Goal: Task Accomplishment & Management: Complete application form

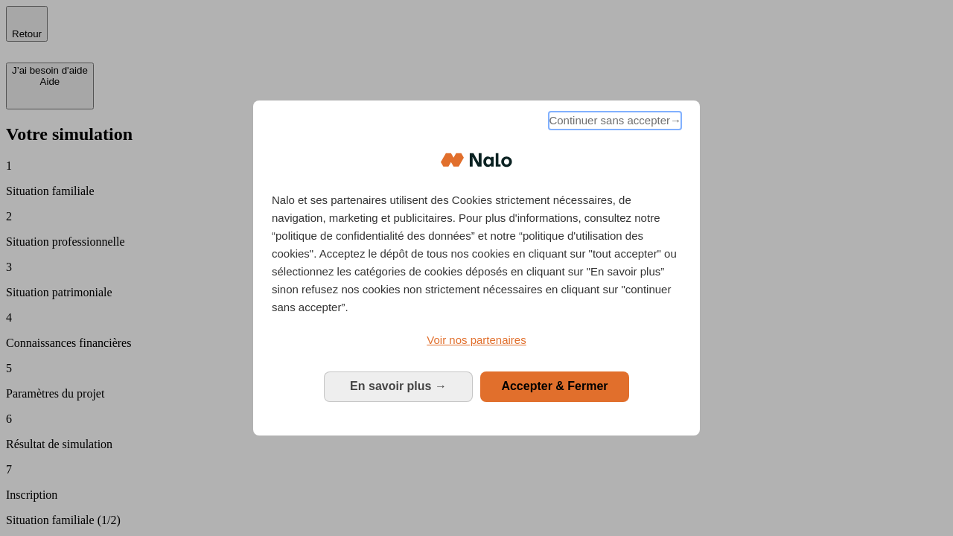
click at [613, 123] on span "Continuer sans accepter →" at bounding box center [615, 121] width 133 height 18
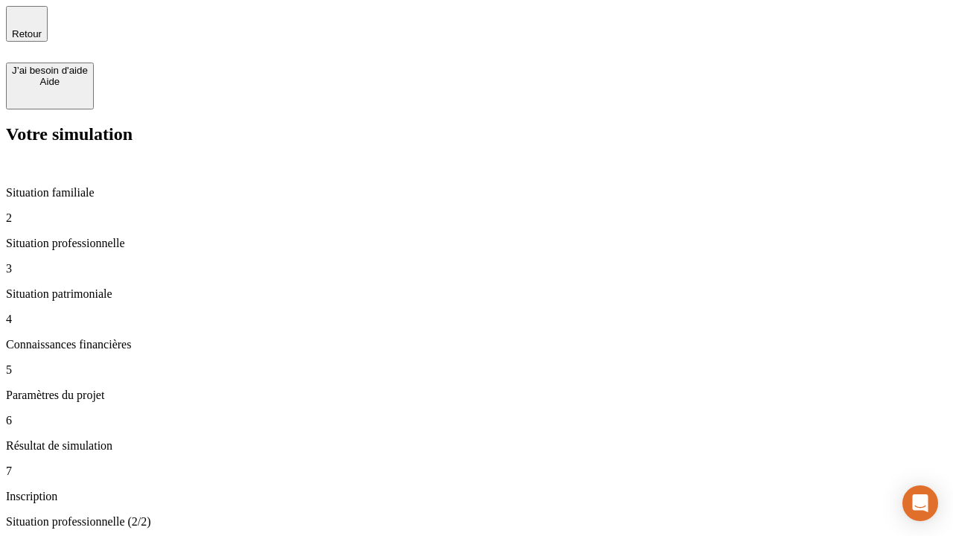
type input "30 000"
type input "0"
type input "1 000"
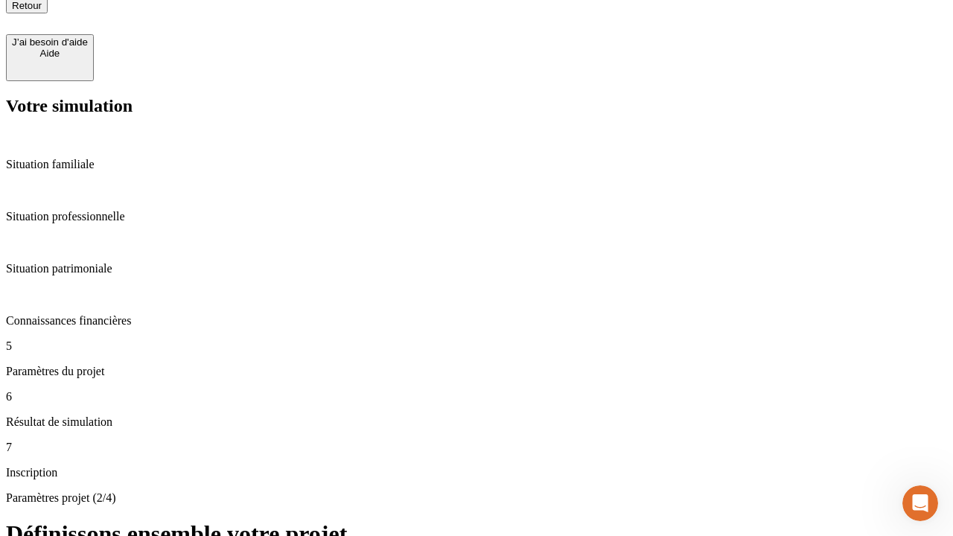
scroll to position [15, 0]
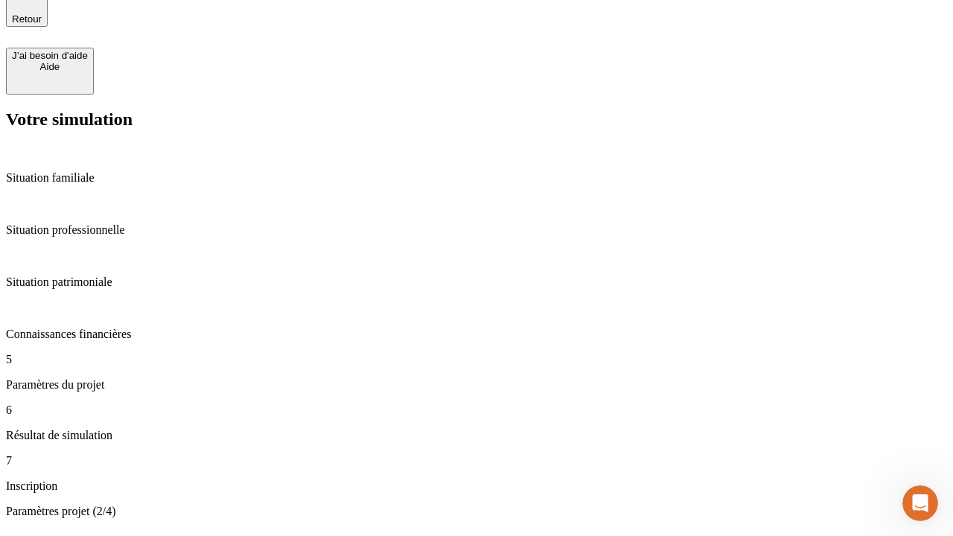
type input "40"
type input "64"
type input "200 000"
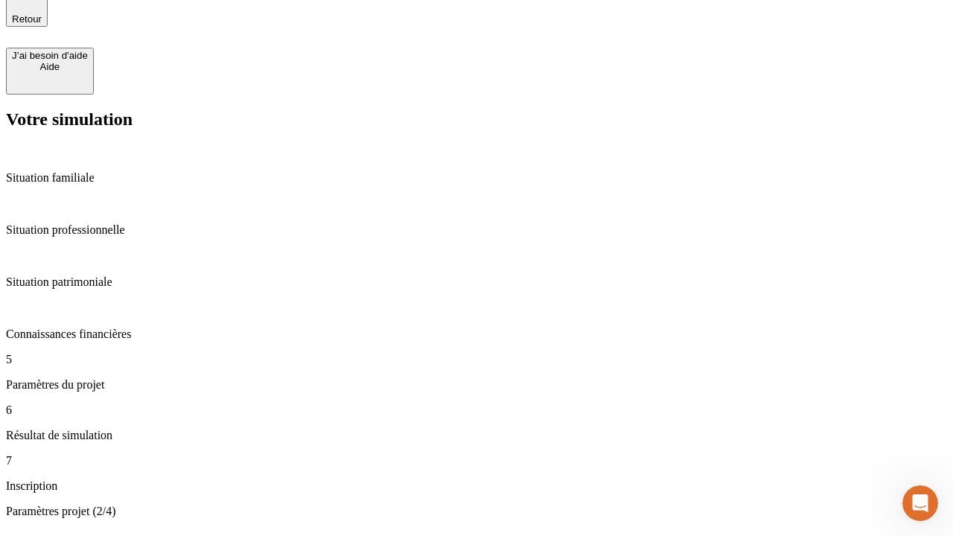
type input "640"
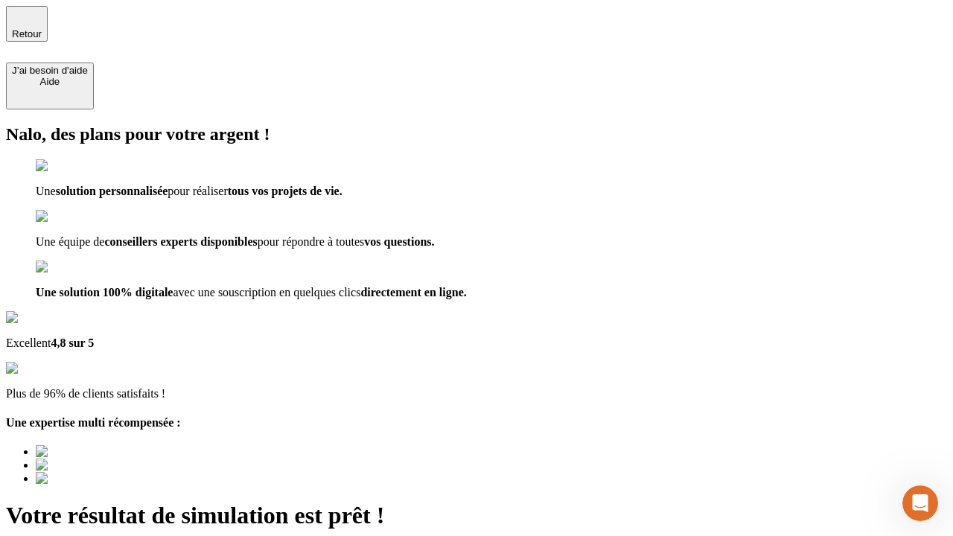
type input "[EMAIL_ADDRESS][DOMAIN_NAME]"
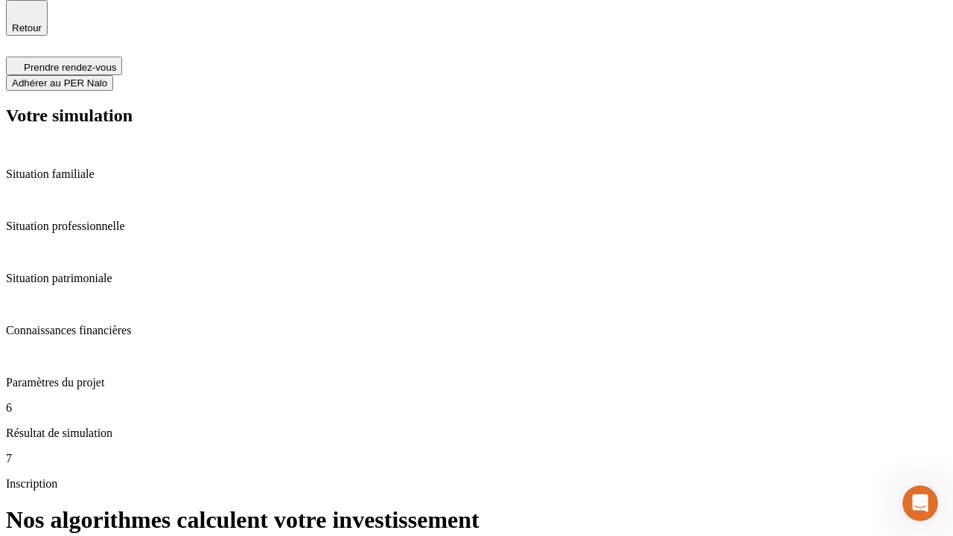
click at [107, 77] on span "Adhérer au PER Nalo" at bounding box center [59, 82] width 95 height 11
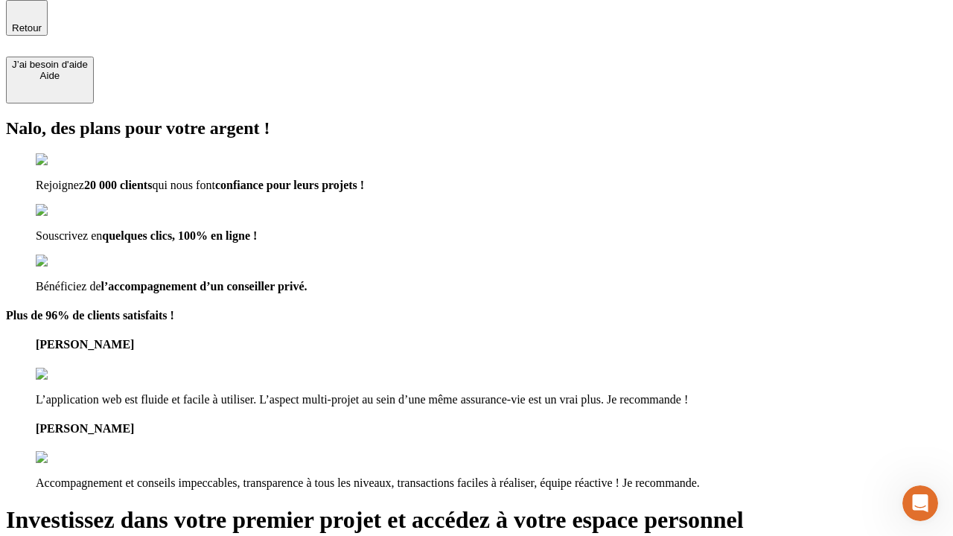
scroll to position [4, 0]
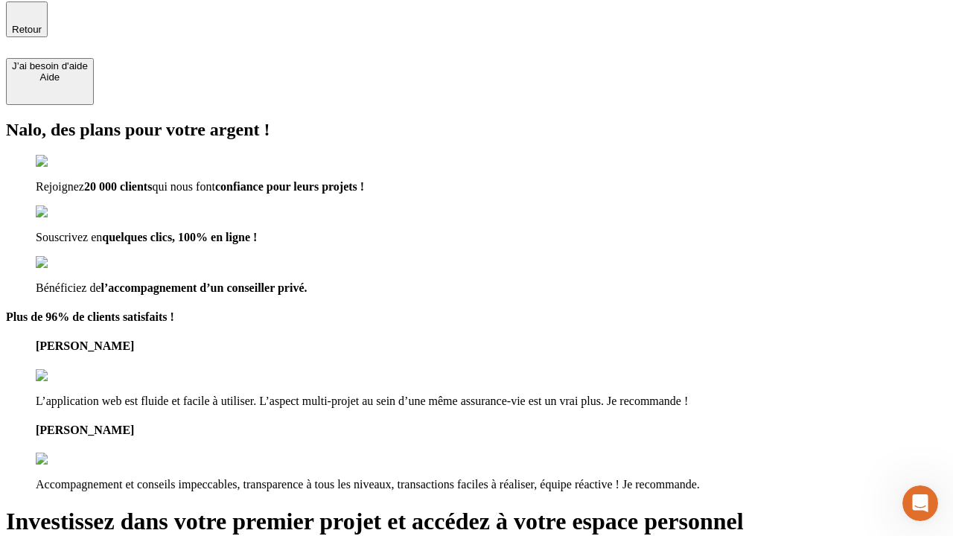
type input "[PERSON_NAME][EMAIL_ADDRESS][DOMAIN_NAME]"
